Goal: Information Seeking & Learning: Stay updated

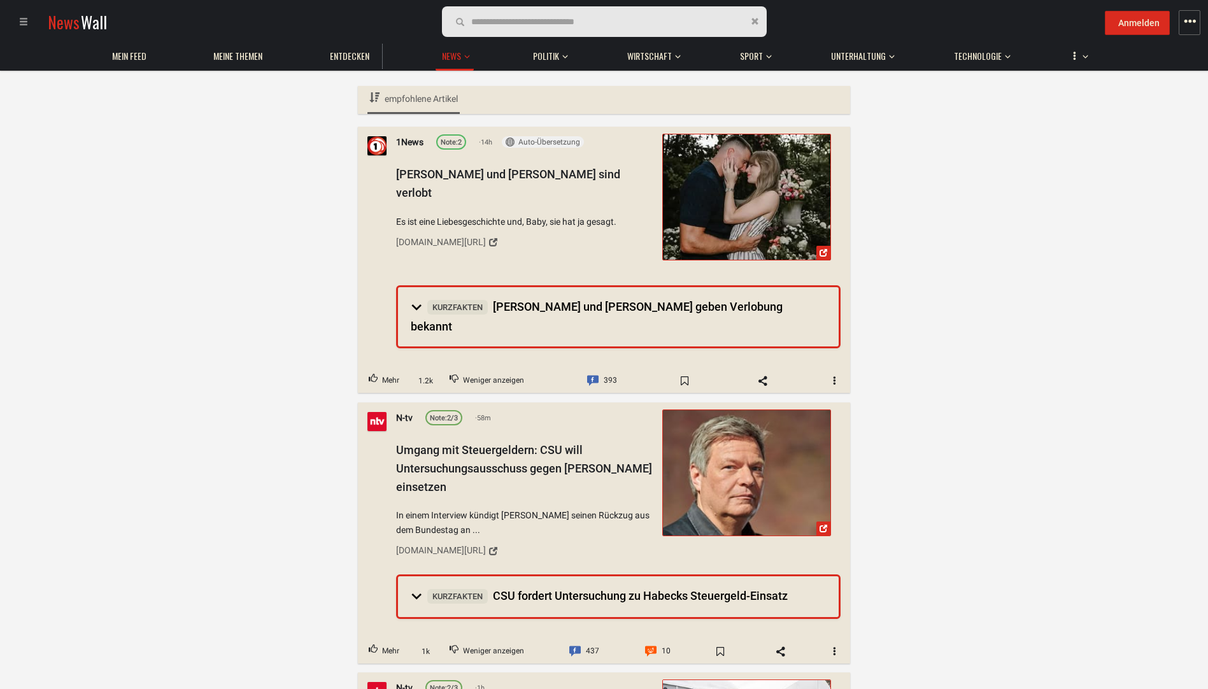
click at [412, 99] on span "empfohlene Artikel" at bounding box center [421, 99] width 73 height 10
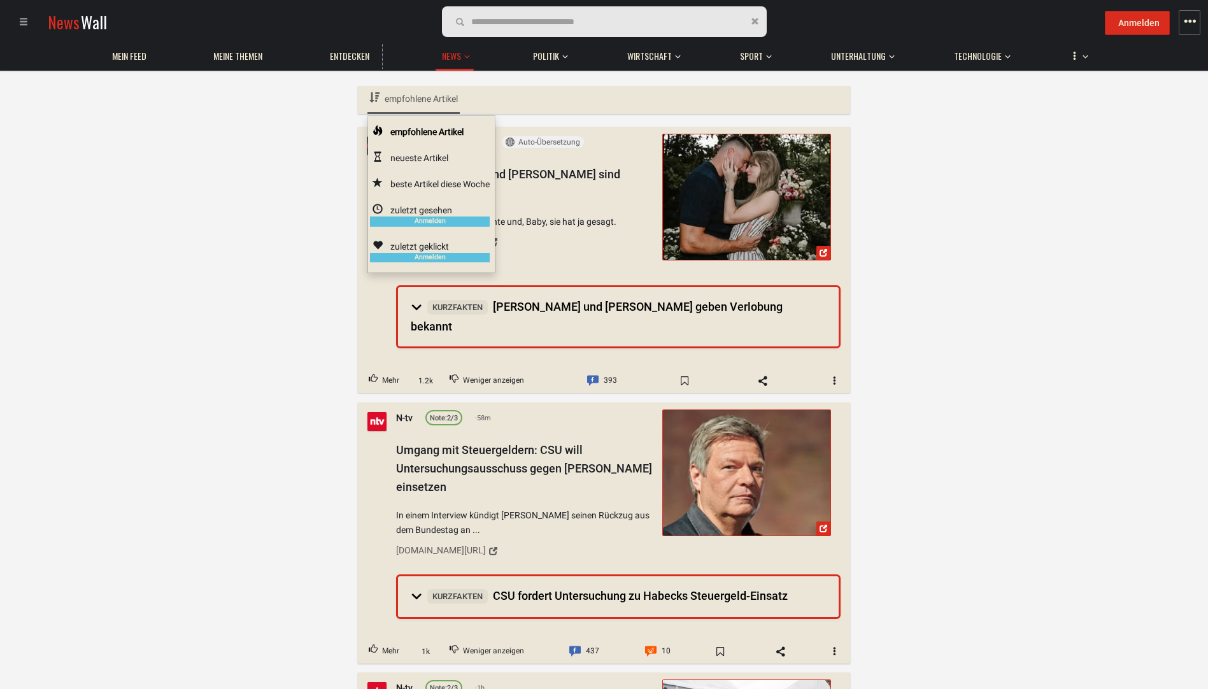
click at [415, 180] on link "beste Artikel diese Woche" at bounding box center [430, 184] width 124 height 26
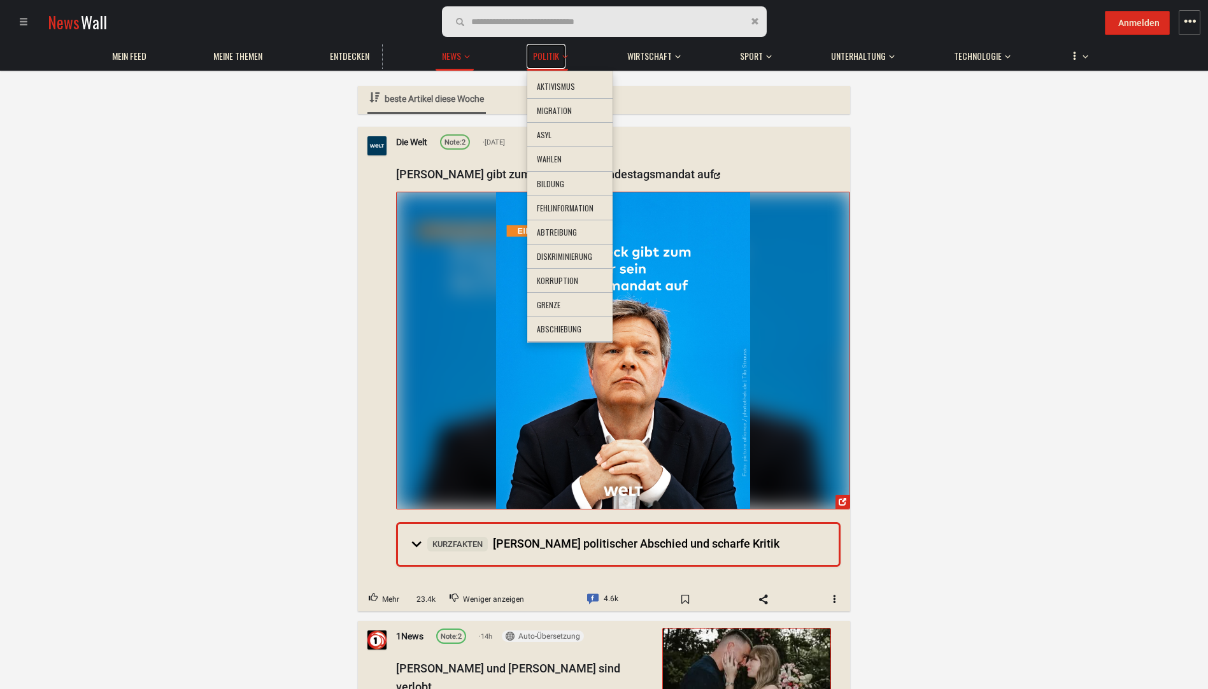
click at [559, 54] on span "Politik" at bounding box center [546, 55] width 26 height 11
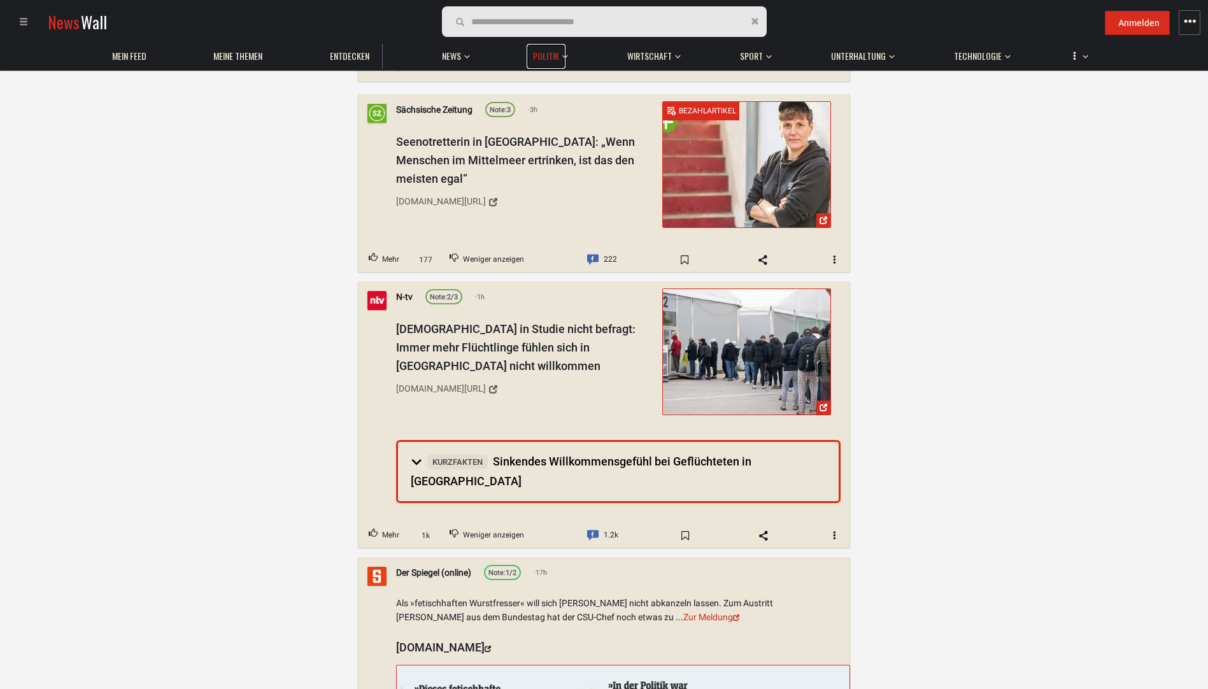
scroll to position [191, 0]
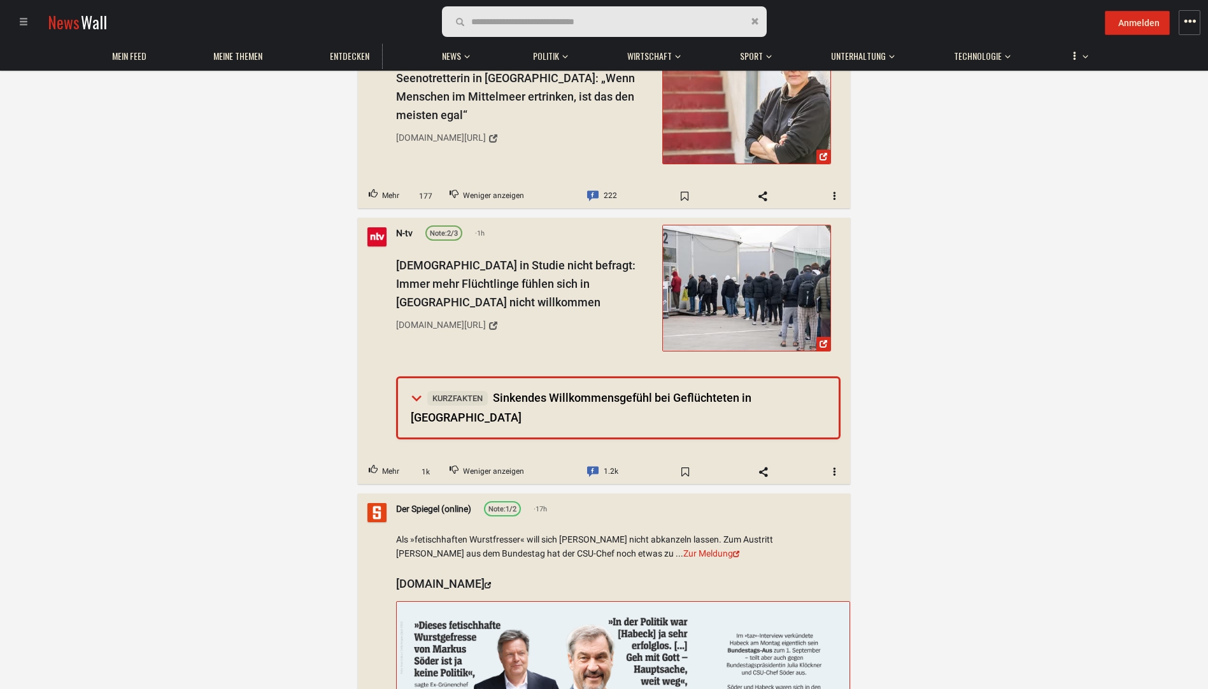
click at [417, 396] on summary "Kurzfakten Sinkendes Willkommensgefühl bei Geflüchteten in [GEOGRAPHIC_DATA]" at bounding box center [618, 407] width 441 height 59
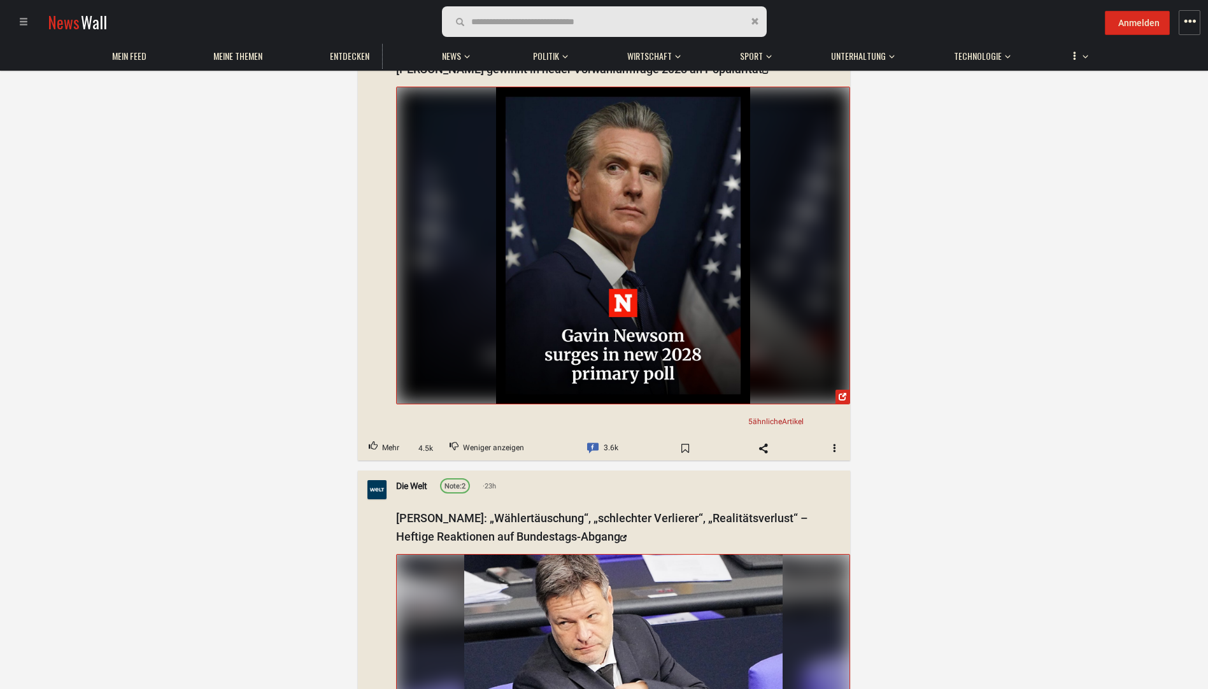
scroll to position [1847, 0]
click at [795, 417] on span "5 ähnliche Artikel" at bounding box center [776, 421] width 55 height 9
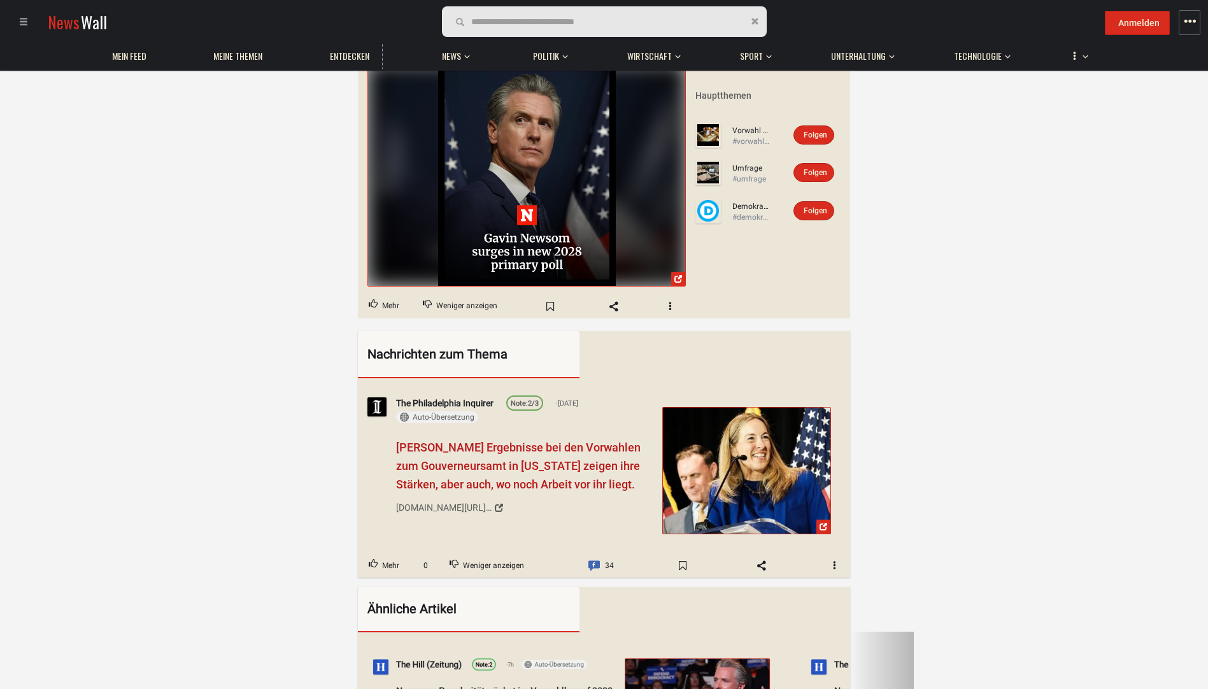
scroll to position [319, 0]
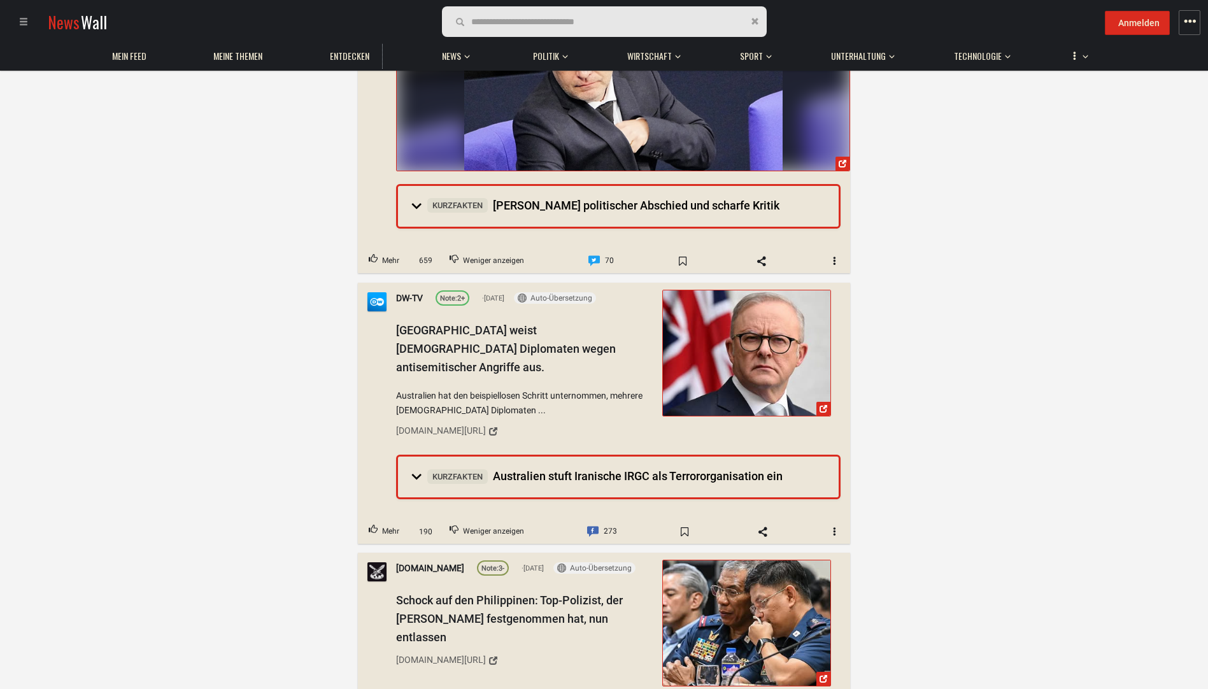
scroll to position [2241, 0]
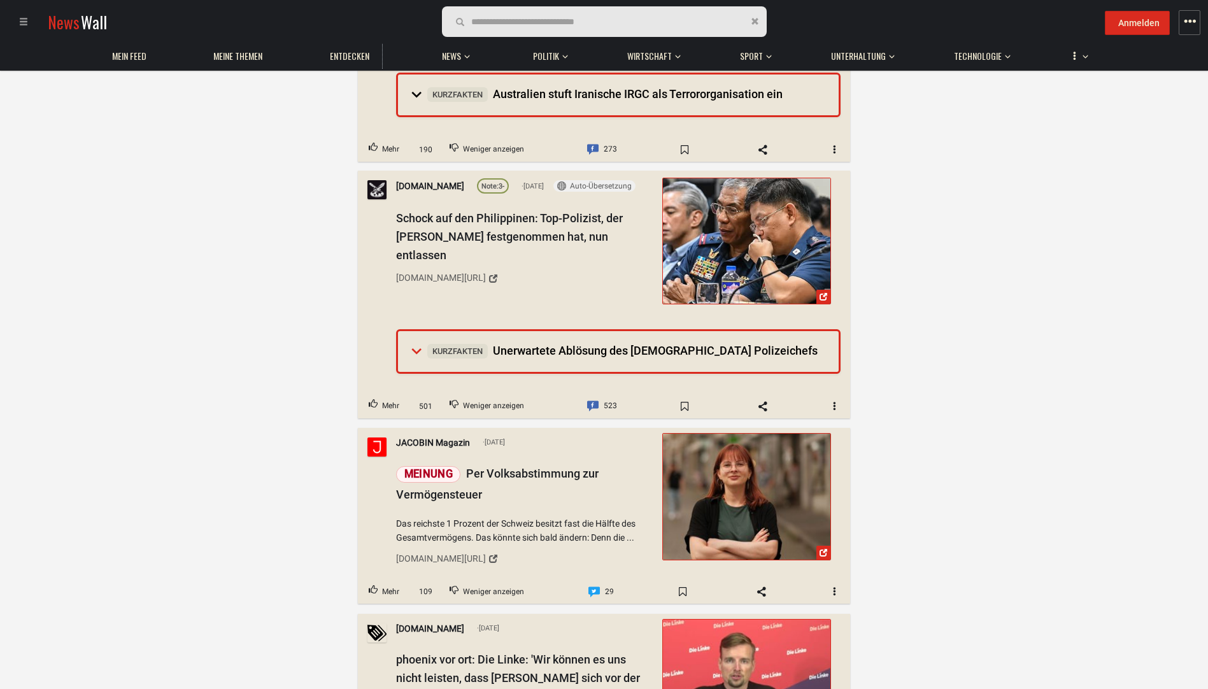
click at [503, 344] on span "Kurzfakten Unerwartete Ablösung des [DEMOGRAPHIC_DATA] Polizeichefs" at bounding box center [622, 350] width 390 height 13
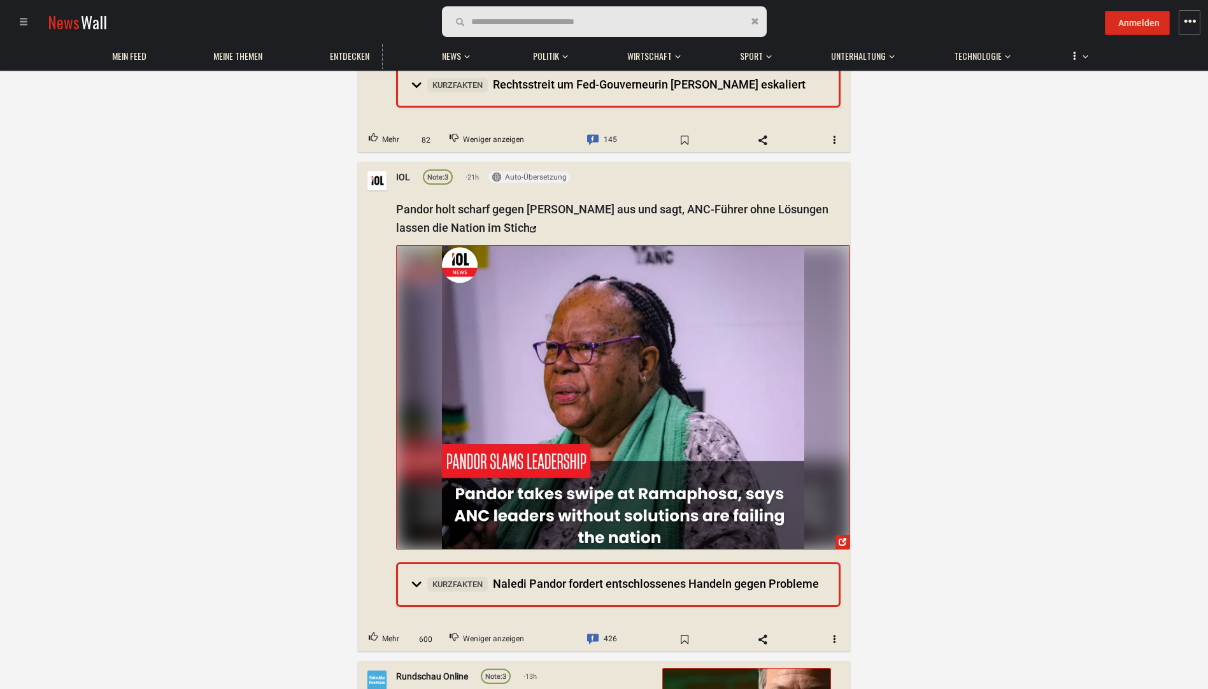
scroll to position [3834, 0]
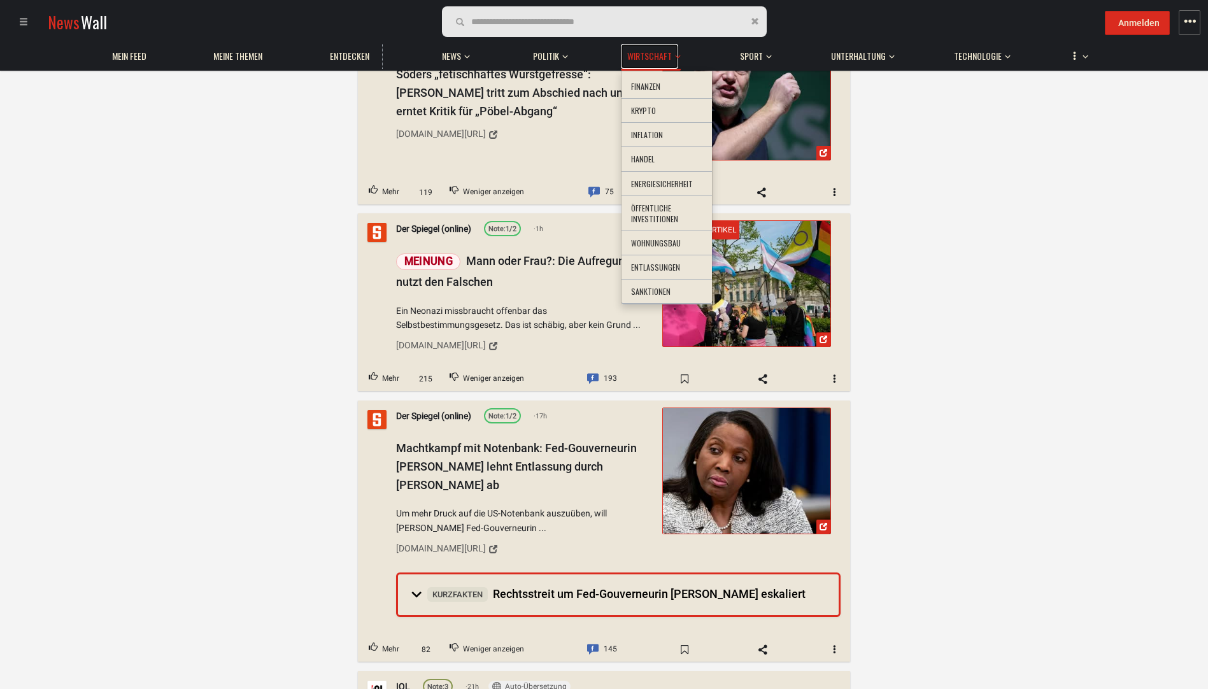
click at [650, 54] on span "Wirtschaft" at bounding box center [649, 55] width 45 height 11
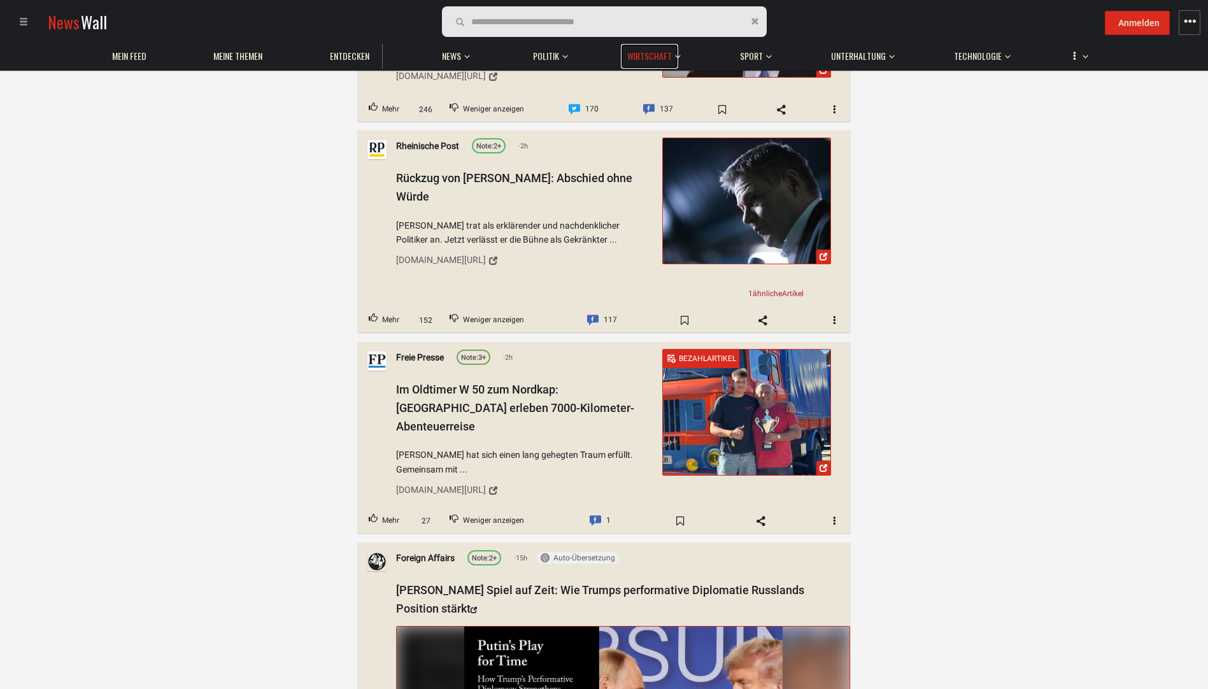
scroll to position [2166, 0]
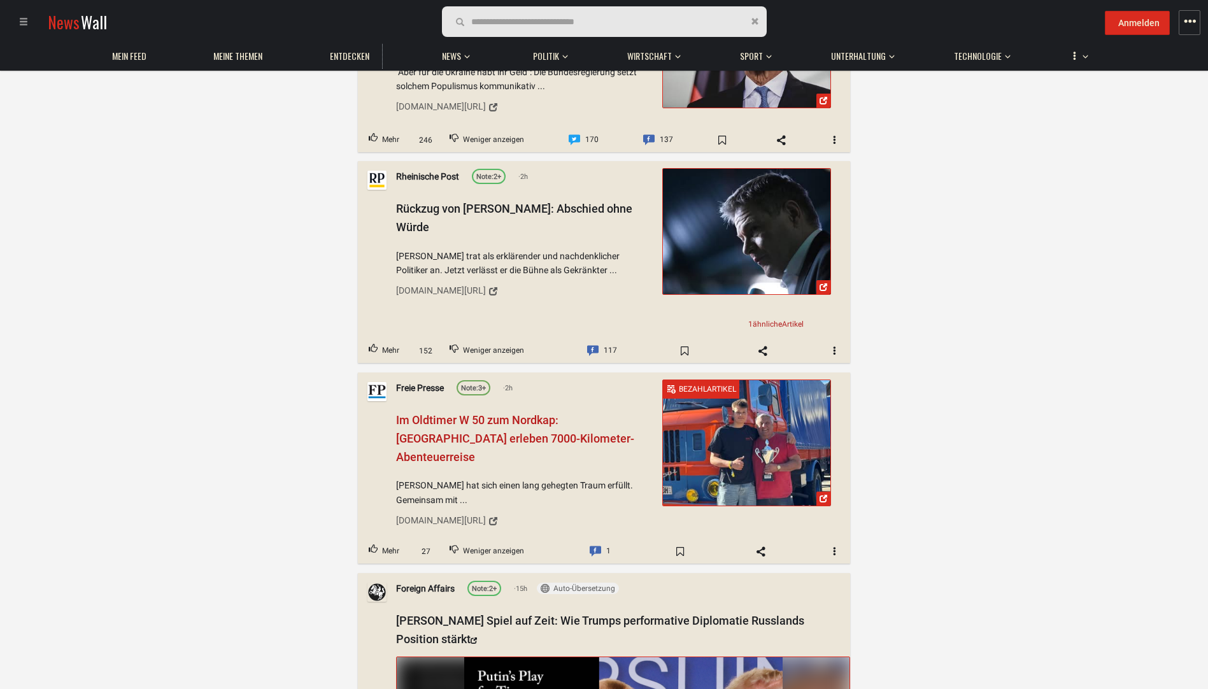
click at [492, 413] on span "Im Oldtimer W 50 zum Nordkap: [GEOGRAPHIC_DATA] erleben 7000-Kilometer-Abenteue…" at bounding box center [515, 438] width 238 height 50
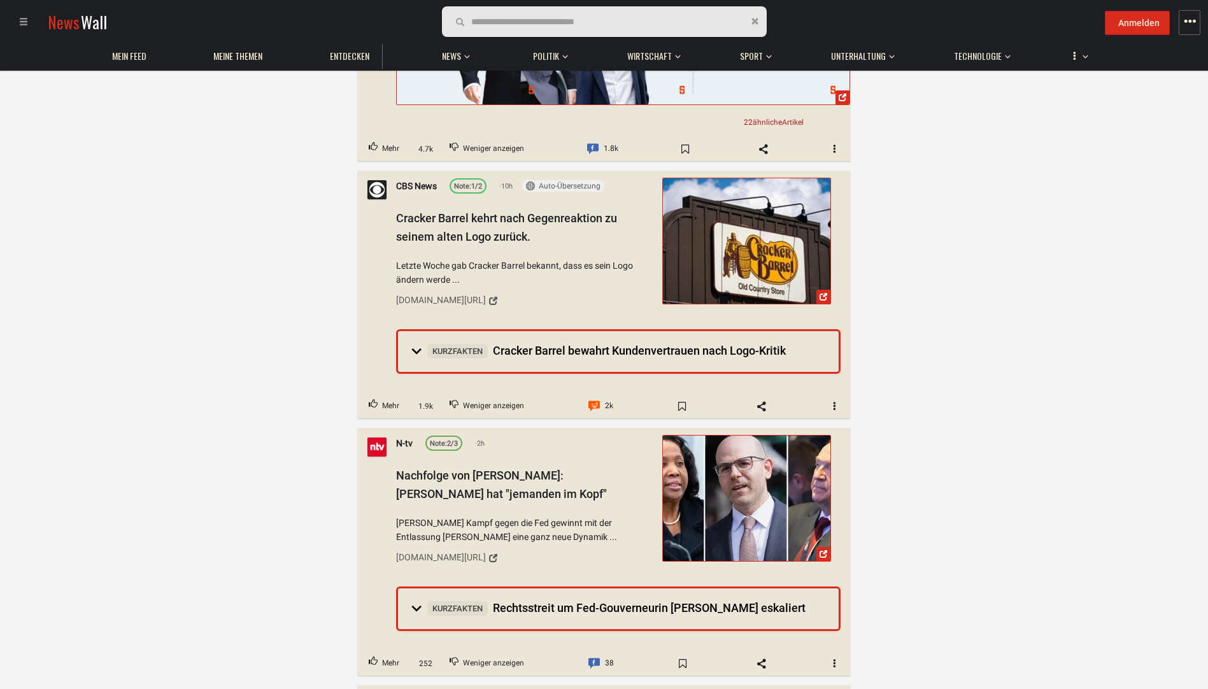
scroll to position [3695, 0]
